Goal: Go to known website: Access a specific website the user already knows

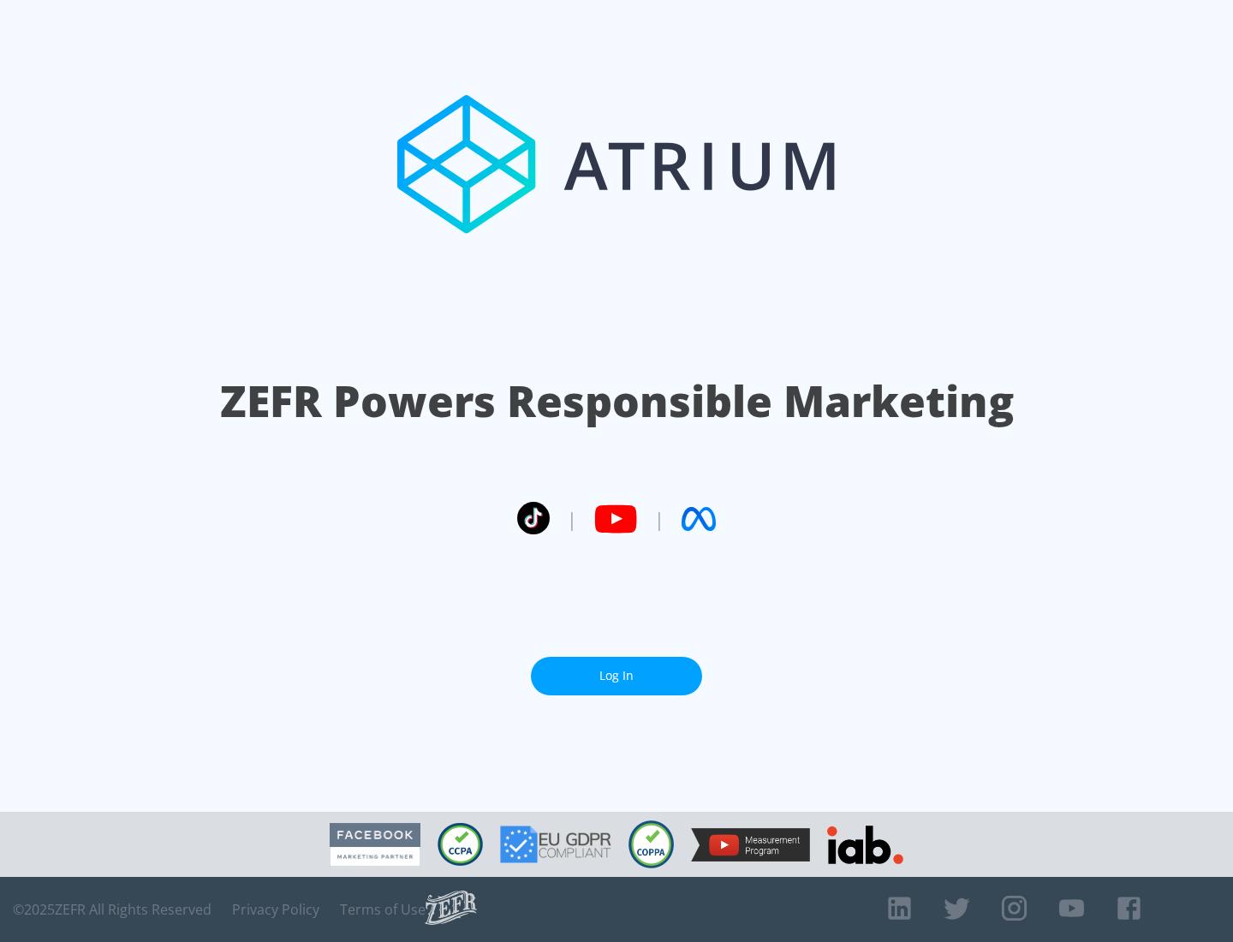
click at [616, 669] on link "Log In" at bounding box center [616, 676] width 171 height 39
